Goal: Task Accomplishment & Management: Complete application form

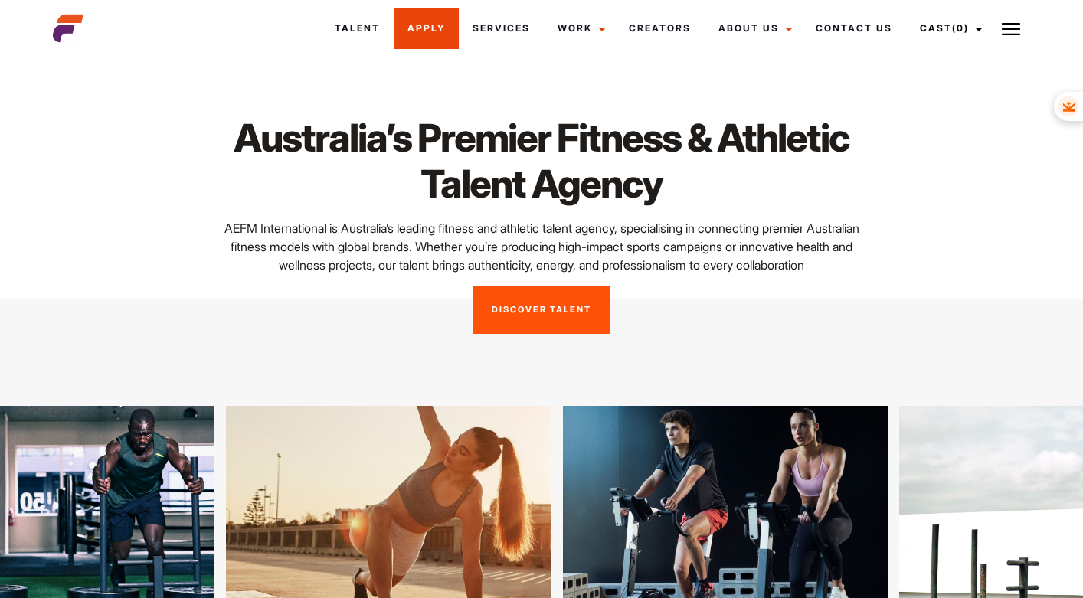
click at [439, 28] on link "Apply" at bounding box center [426, 28] width 65 height 41
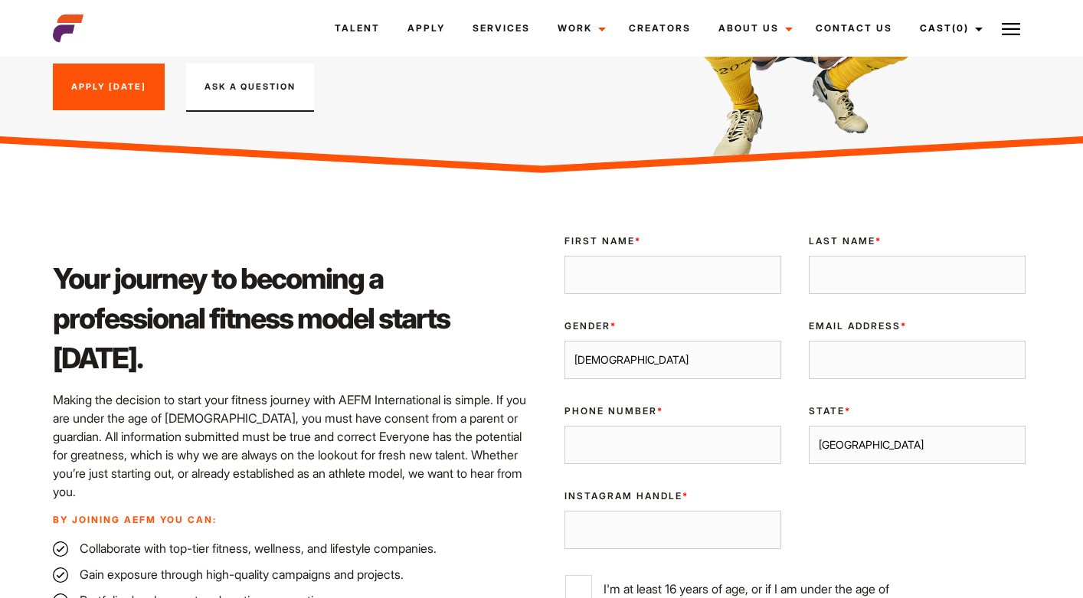
click at [136, 88] on link "Apply [DATE]" at bounding box center [109, 87] width 112 height 47
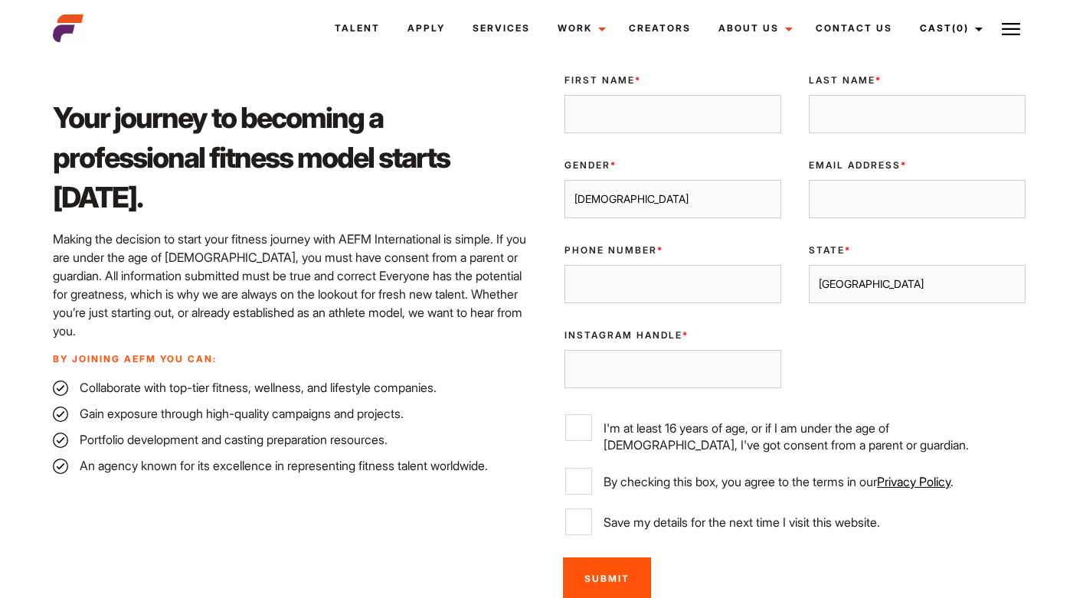
scroll to position [376, 0]
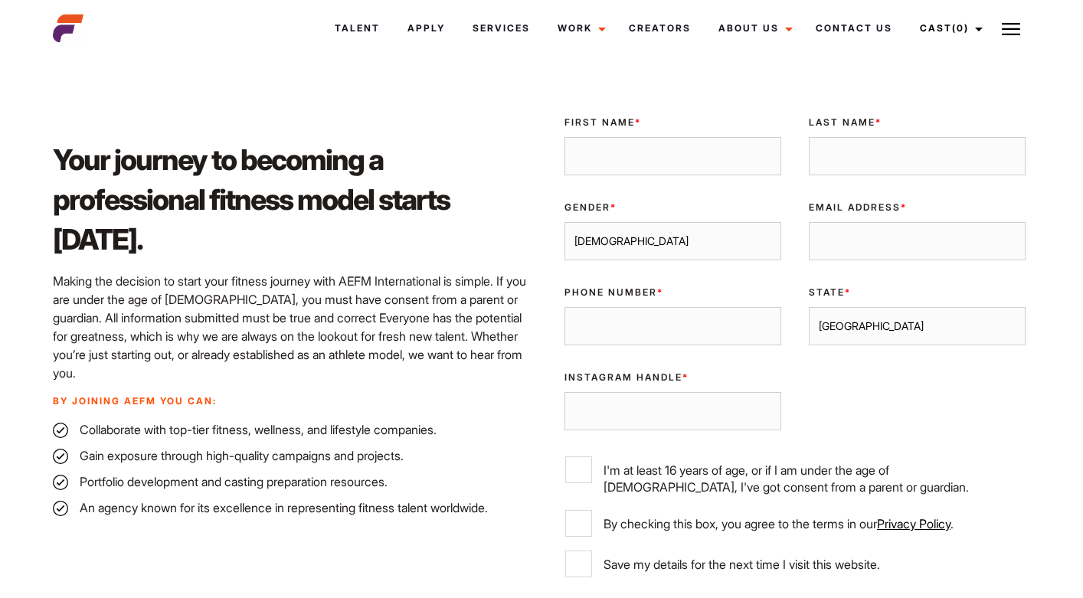
click at [624, 159] on input "First Name *" at bounding box center [672, 156] width 217 height 38
type input "Ujwaldeep"
type input "[PERSON_NAME]"
type input "[EMAIL_ADDRESS][DOMAIN_NAME]"
type input "0469921466"
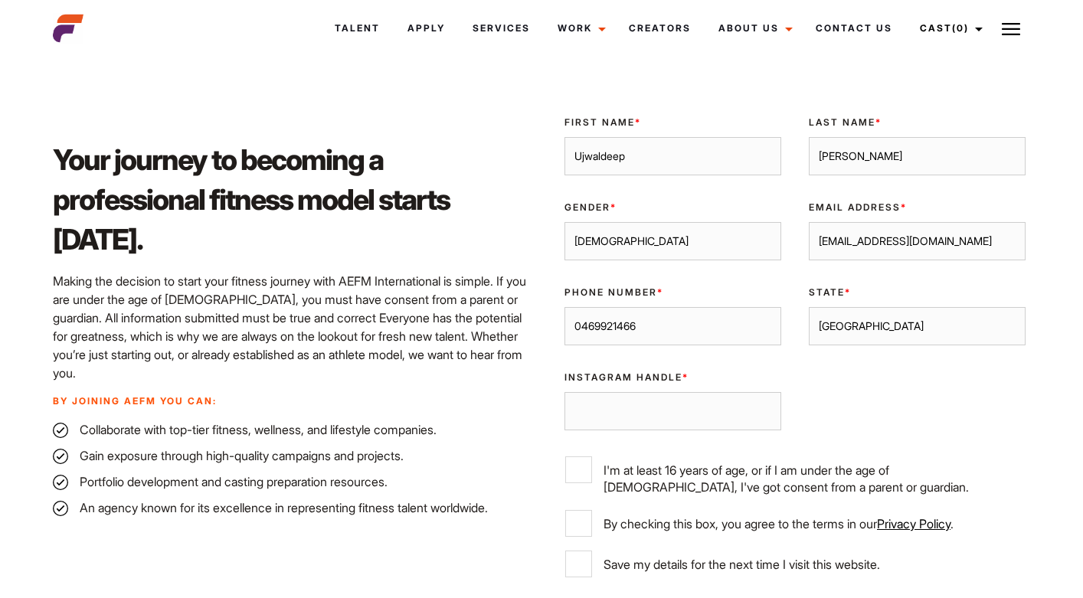
click at [846, 327] on select "[GEOGRAPHIC_DATA] [GEOGRAPHIC_DATA] [GEOGRAPHIC_DATA] [GEOGRAPHIC_DATA] [GEOGRA…" at bounding box center [917, 326] width 217 height 38
select select "[GEOGRAPHIC_DATA]"
click at [809, 307] on select "[GEOGRAPHIC_DATA] [GEOGRAPHIC_DATA] [GEOGRAPHIC_DATA] [GEOGRAPHIC_DATA] [GEOGRA…" at bounding box center [917, 326] width 217 height 38
click at [684, 408] on input "Instagram Handle *" at bounding box center [672, 411] width 217 height 38
type input "u"
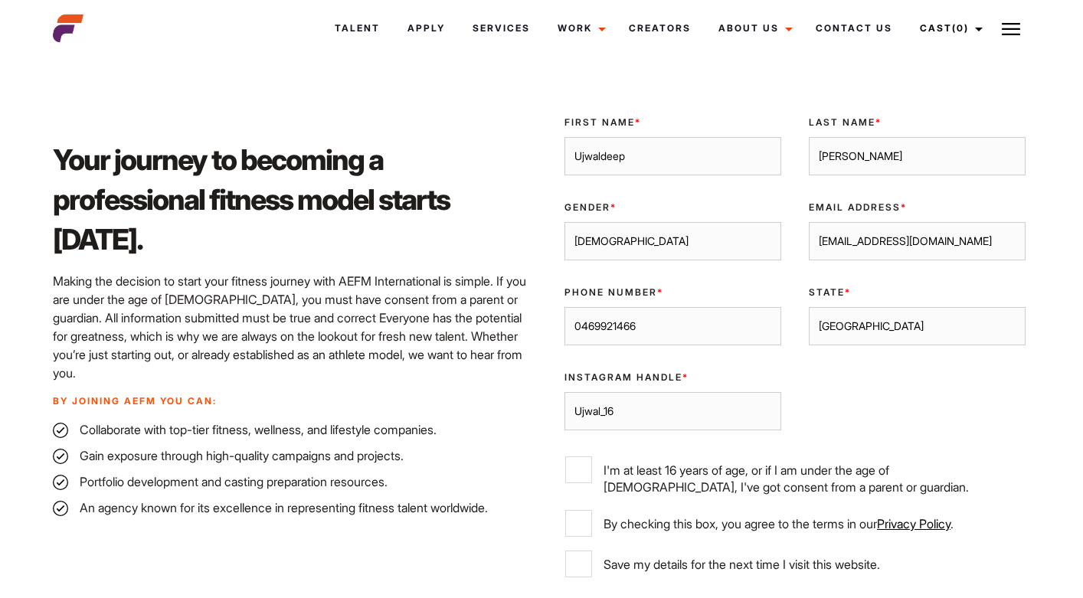
type input "Ujwal_16"
click at [620, 412] on input "Ujwal_16" at bounding box center [672, 411] width 217 height 38
click at [579, 468] on input "I'm at least 16 years of age, or if I am under the age of [DEMOGRAPHIC_DATA], I…" at bounding box center [578, 469] width 27 height 27
checkbox input "true"
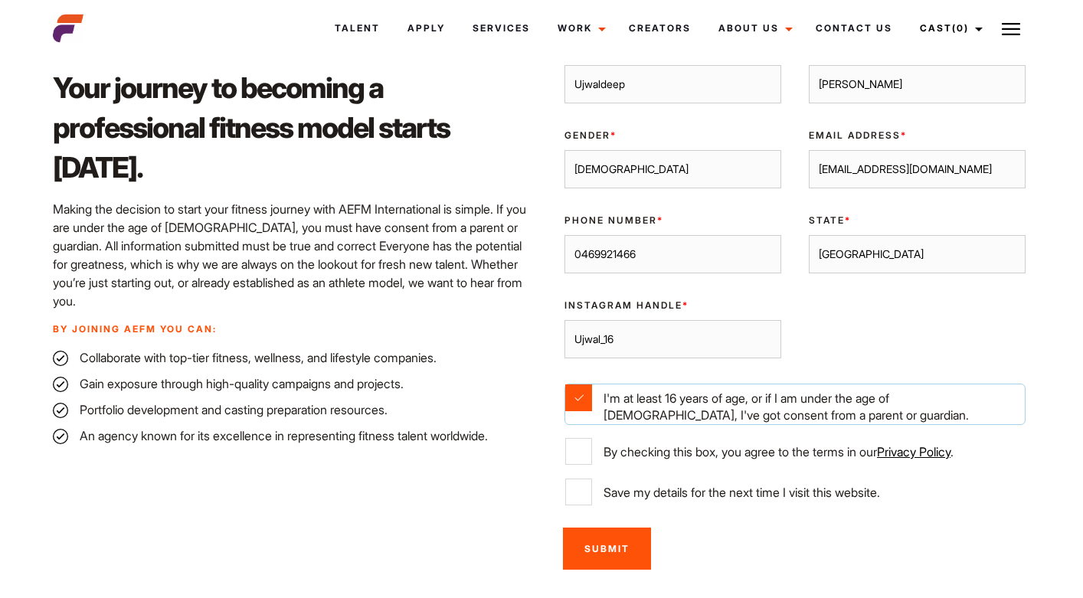
scroll to position [459, 0]
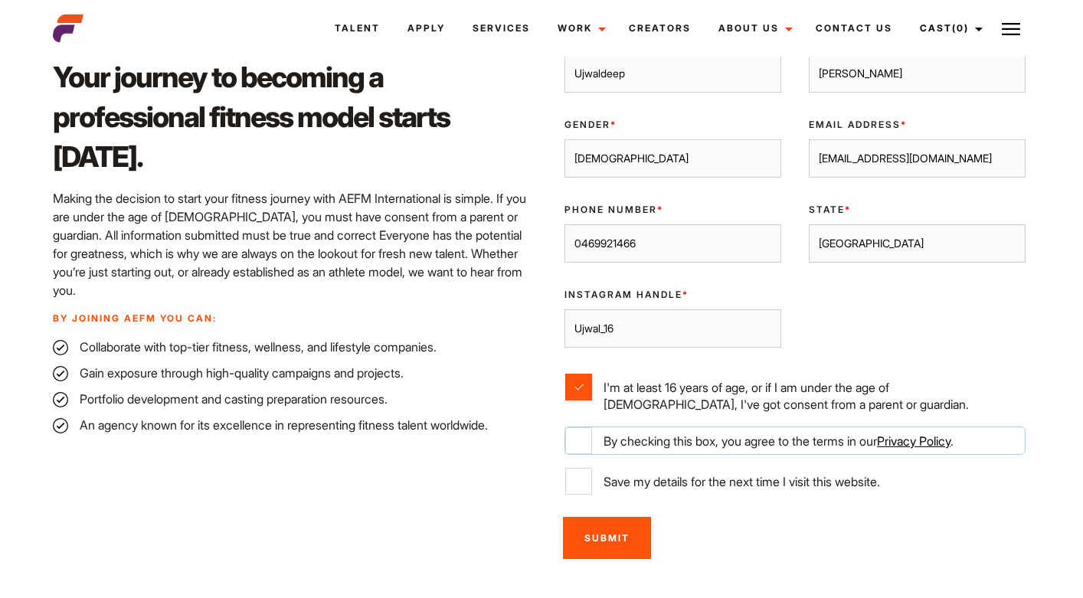
click at [580, 434] on input "By checking this box, you agree to the terms in our Privacy Policy ." at bounding box center [578, 440] width 27 height 27
checkbox input "true"
click at [582, 474] on input "Save my details for the next time I visit this website." at bounding box center [578, 481] width 27 height 27
checkbox input "true"
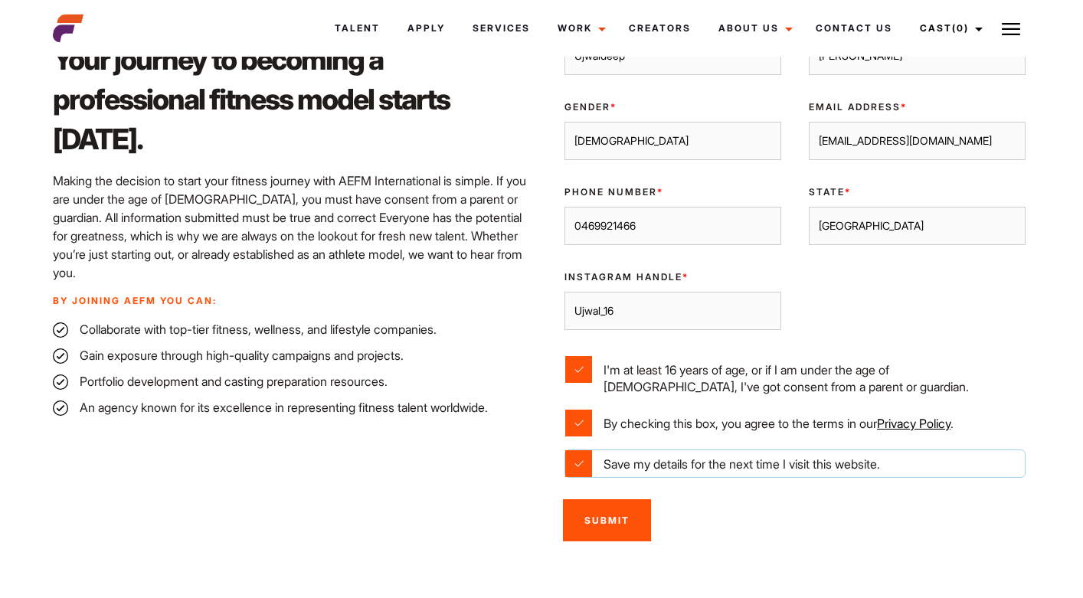
scroll to position [502, 0]
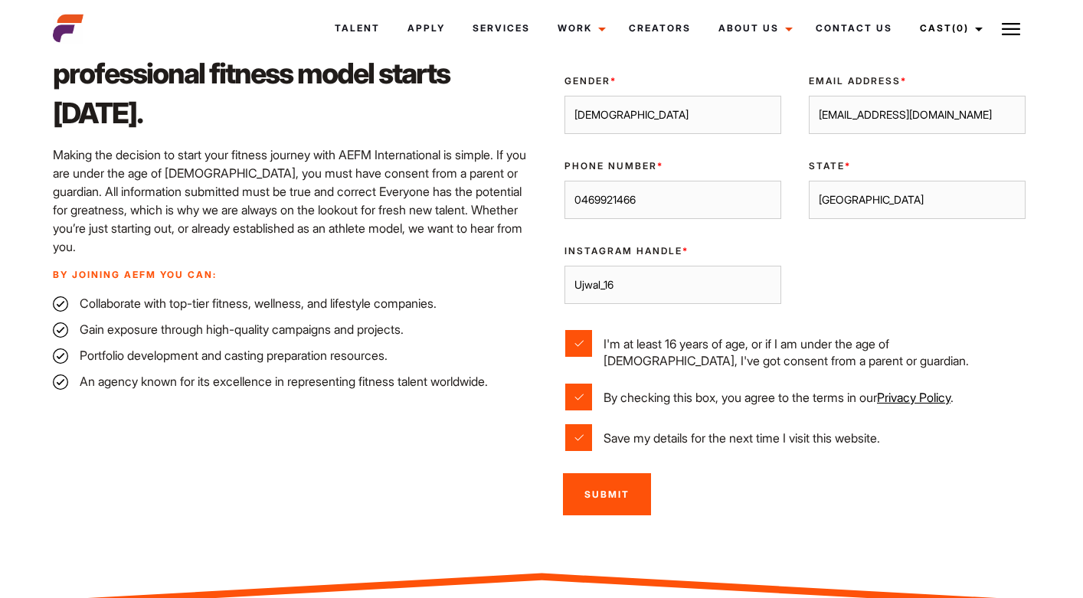
click at [626, 485] on input "Submit" at bounding box center [607, 494] width 88 height 42
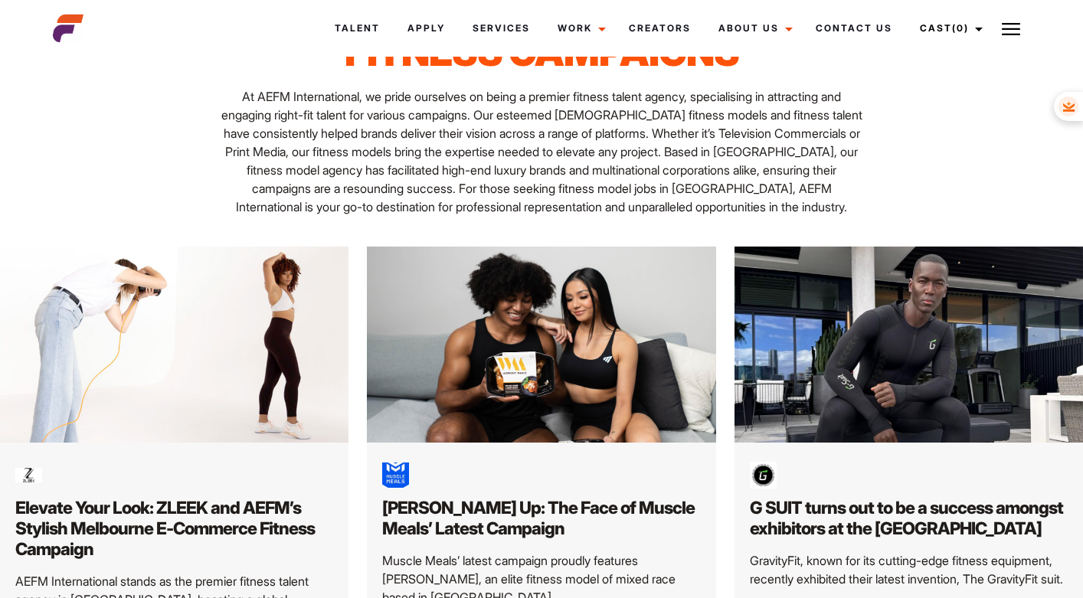
scroll to position [105, 0]
